Goal: Go to known website: Access a specific website the user already knows

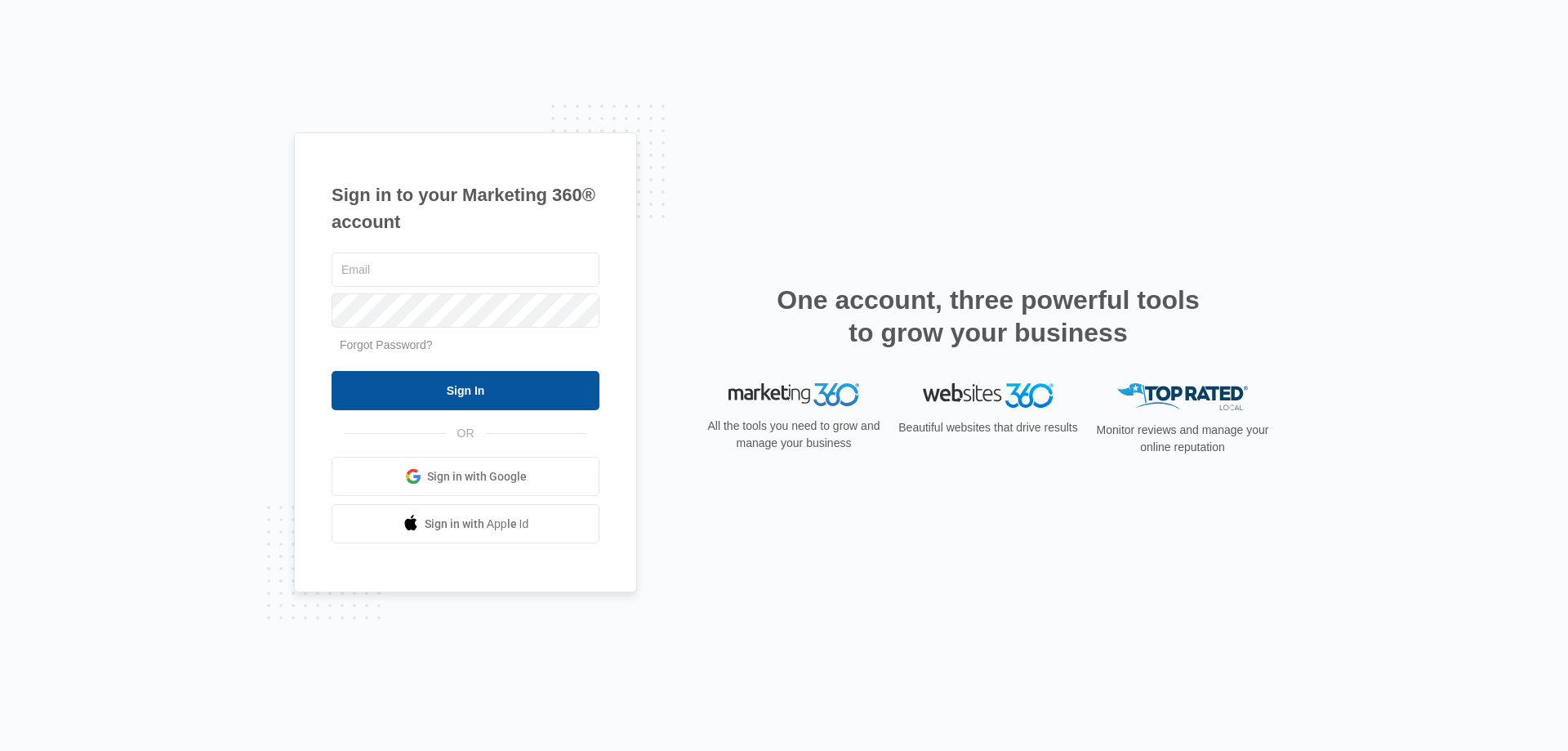
type input "[EMAIL_ADDRESS][DOMAIN_NAME]"
click at [468, 384] on input "Sign In" at bounding box center [466, 391] width 268 height 40
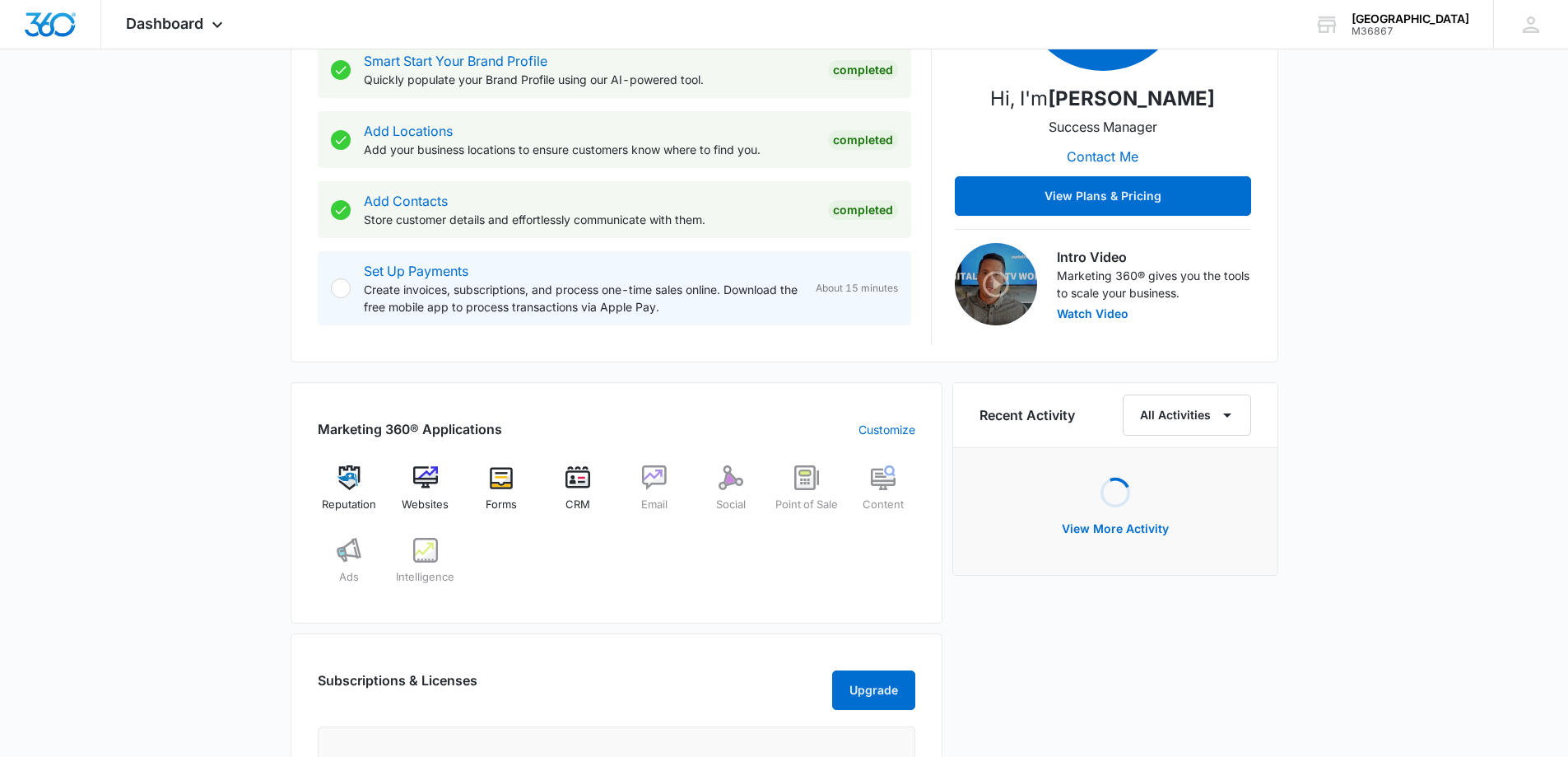
scroll to position [505, 0]
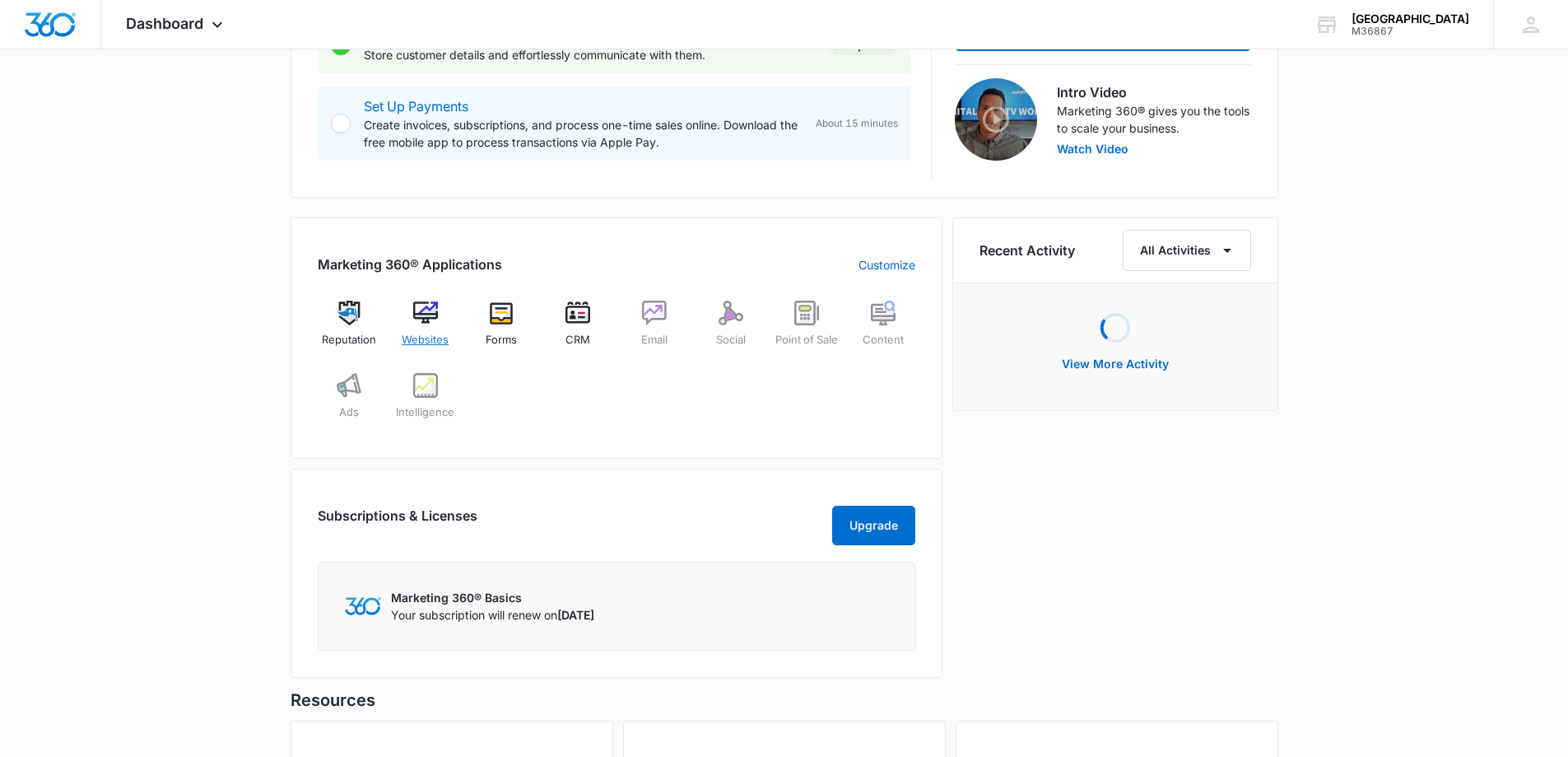
click at [430, 324] on img at bounding box center [425, 313] width 25 height 25
